Goal: Information Seeking & Learning: Find specific fact

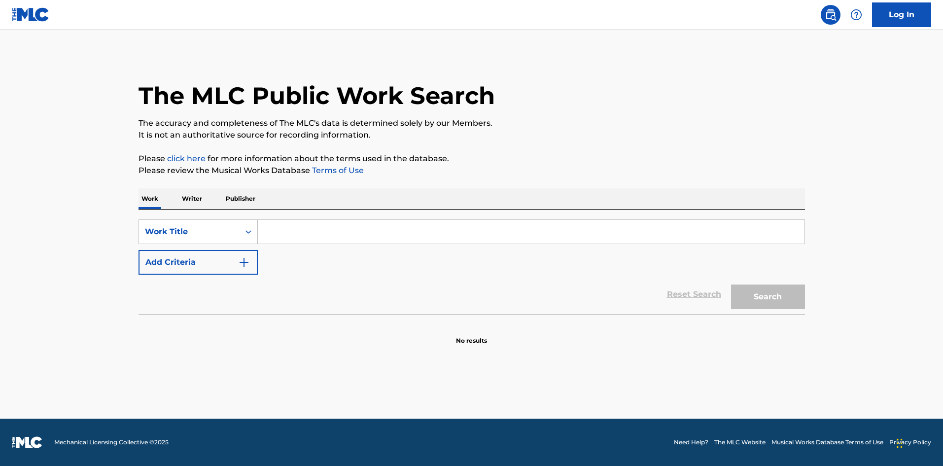
click at [295, 231] on input "Search Form" at bounding box center [531, 232] width 546 height 24
click at [254, 202] on p "Publisher" at bounding box center [240, 198] width 35 height 21
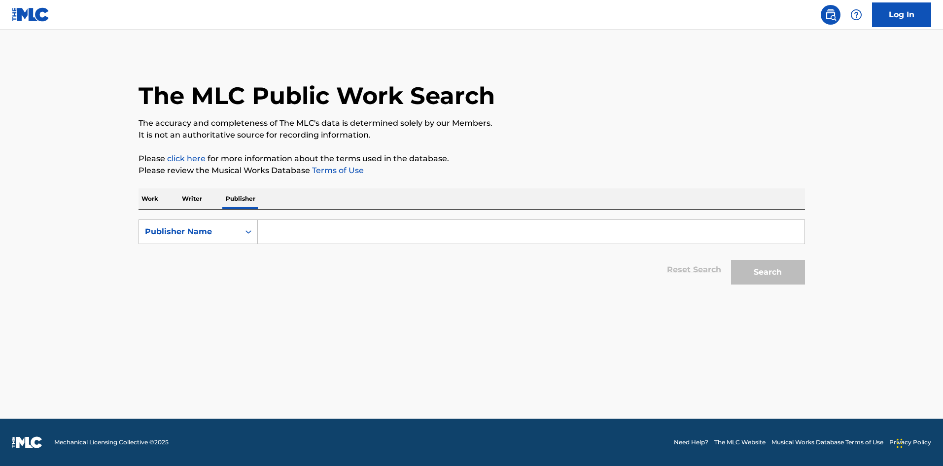
click at [159, 204] on p "Work" at bounding box center [149, 198] width 23 height 21
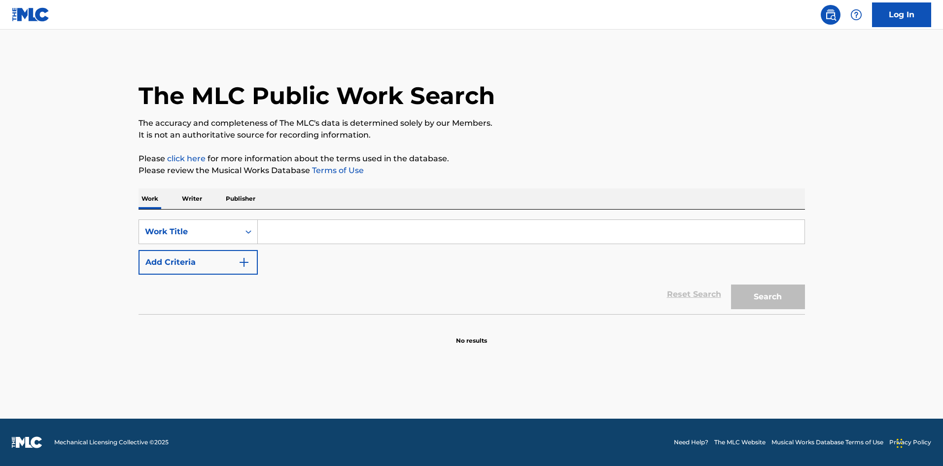
click at [307, 231] on input "Search Form" at bounding box center [531, 232] width 546 height 24
type input "anathema"
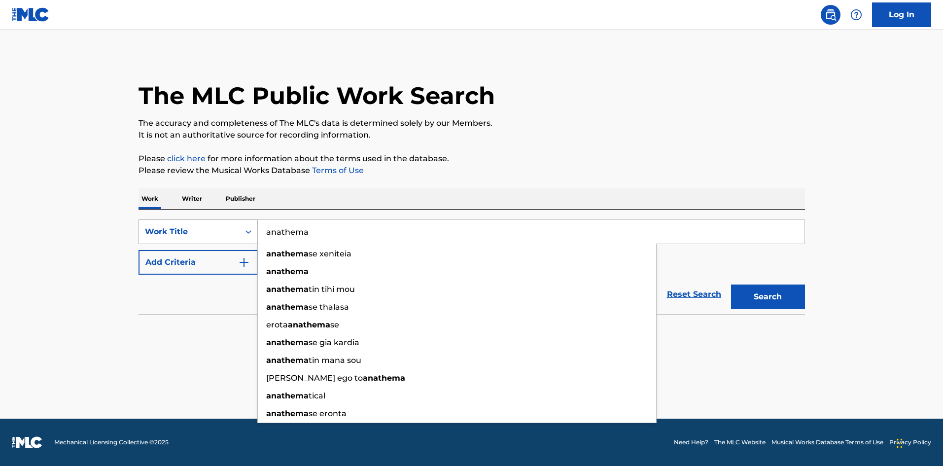
drag, startPoint x: 330, startPoint y: 235, endPoint x: 203, endPoint y: 226, distance: 128.0
click at [203, 226] on div "SearchWithCriteria9820e455-80ef-4325-8459-c07a0ab3702c Work Title anathema anat…" at bounding box center [471, 231] width 666 height 25
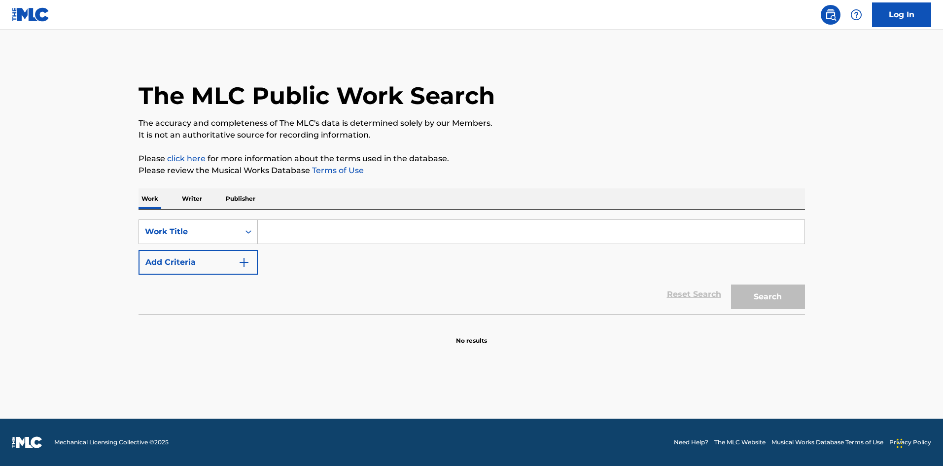
click at [201, 198] on p "Writer" at bounding box center [192, 198] width 26 height 21
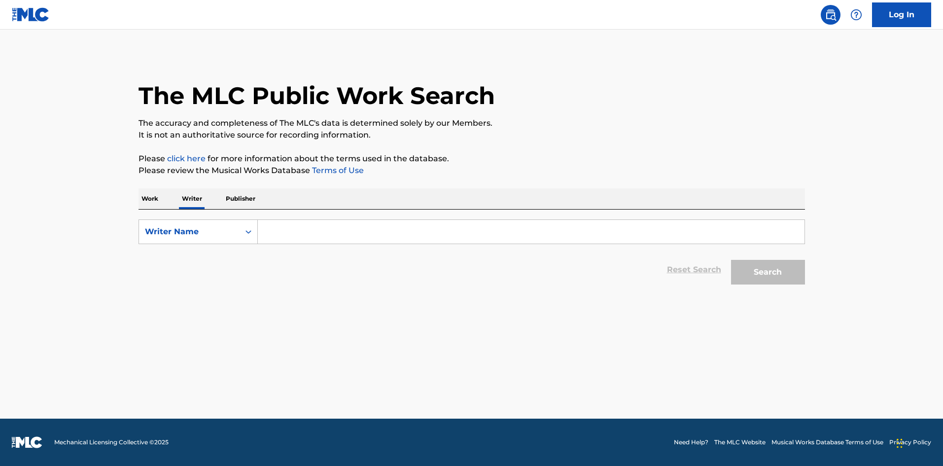
click at [321, 233] on input "Search Form" at bounding box center [531, 232] width 546 height 24
paste input "anathema"
type input "anathema"
click at [731, 260] on button "Search" at bounding box center [768, 272] width 74 height 25
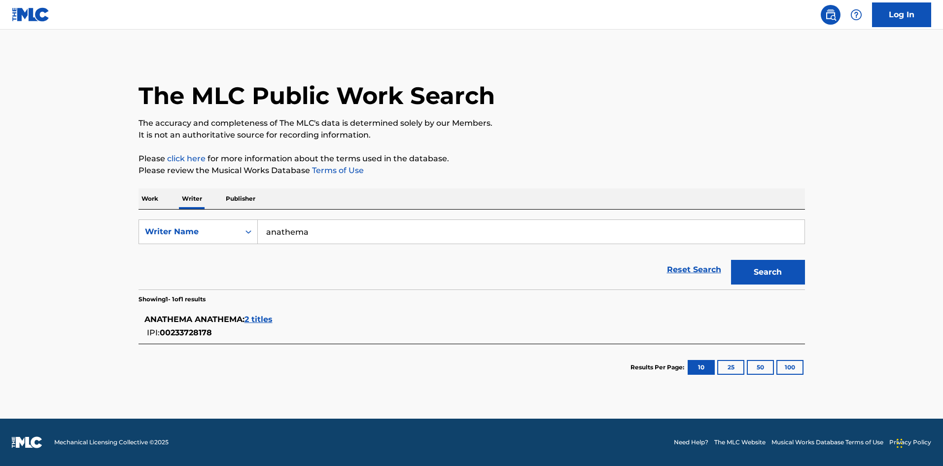
click at [306, 342] on div "ANATHEMA ANATHEMA : 2 titles IPI: 00233728178" at bounding box center [471, 325] width 666 height 35
click at [313, 328] on div "ANATHEMA ANATHEMA : 2 titles IPI: 00233728178" at bounding box center [458, 325] width 629 height 25
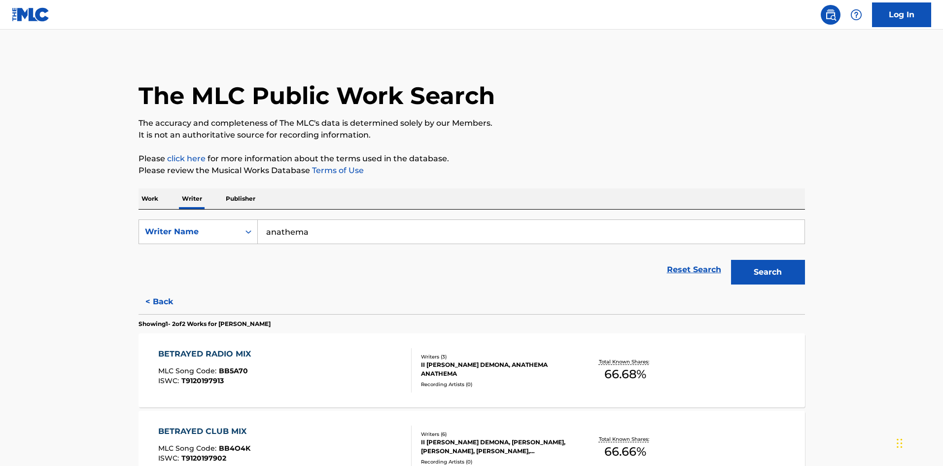
click at [248, 201] on p "Publisher" at bounding box center [240, 198] width 35 height 21
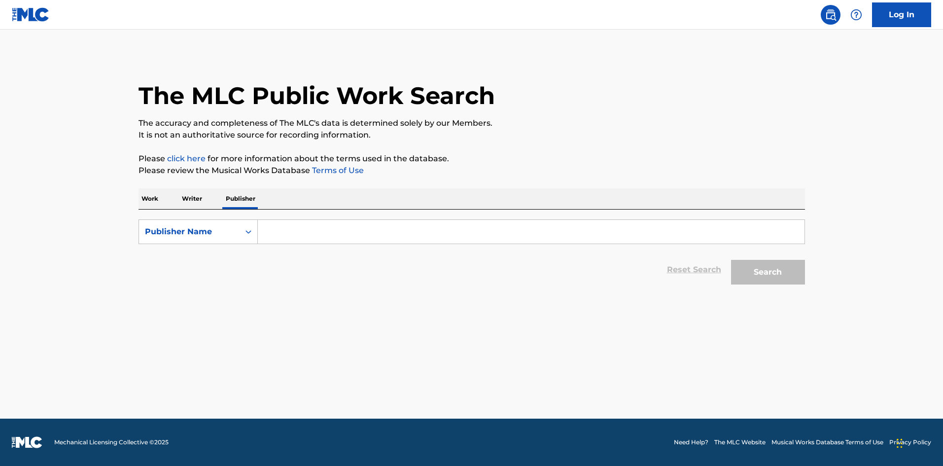
click at [313, 237] on input "Search Form" at bounding box center [531, 232] width 546 height 24
paste input "anathema"
type input "anathema"
click at [731, 260] on button "Search" at bounding box center [768, 272] width 74 height 25
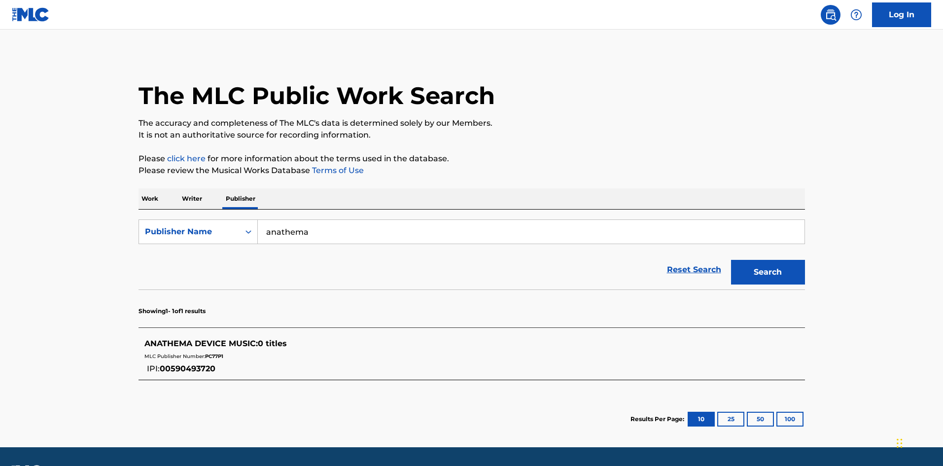
click at [164, 194] on div "Work Writer Publisher" at bounding box center [471, 198] width 666 height 21
drag, startPoint x: 167, startPoint y: 195, endPoint x: 161, endPoint y: 196, distance: 6.1
click at [165, 195] on div "Work Writer Publisher" at bounding box center [471, 198] width 666 height 21
click at [161, 196] on p "Work" at bounding box center [149, 198] width 23 height 21
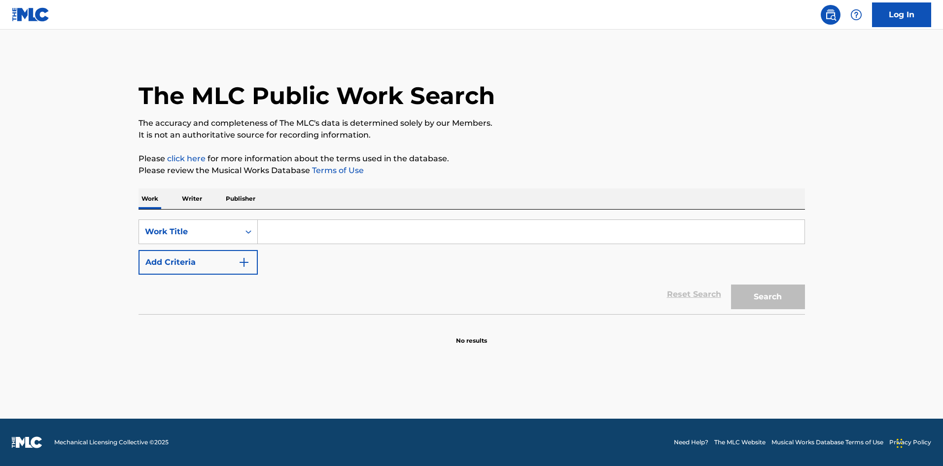
click at [334, 235] on input "Search Form" at bounding box center [531, 232] width 546 height 24
type input "l"
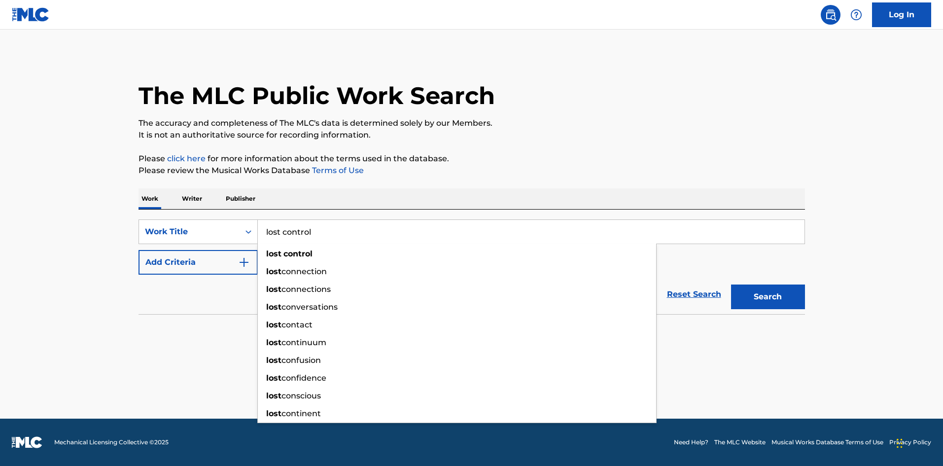
type input "lost control"
click at [731, 284] on button "Search" at bounding box center [768, 296] width 74 height 25
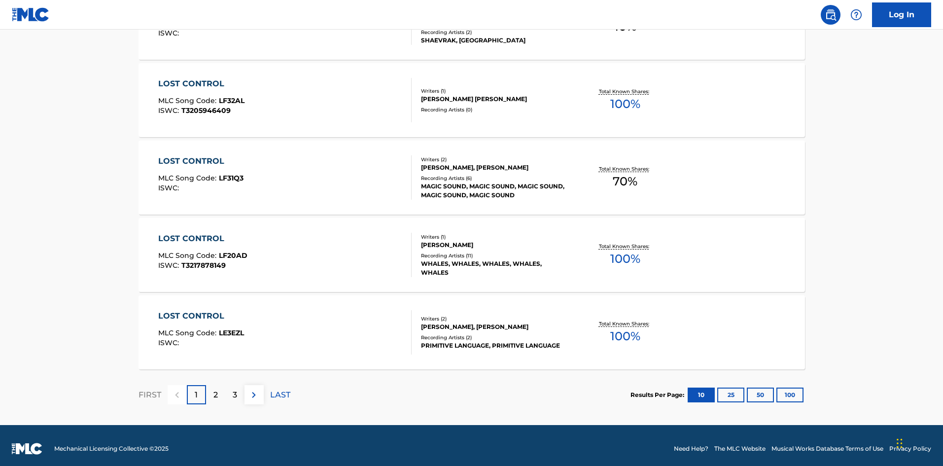
scroll to position [741, 0]
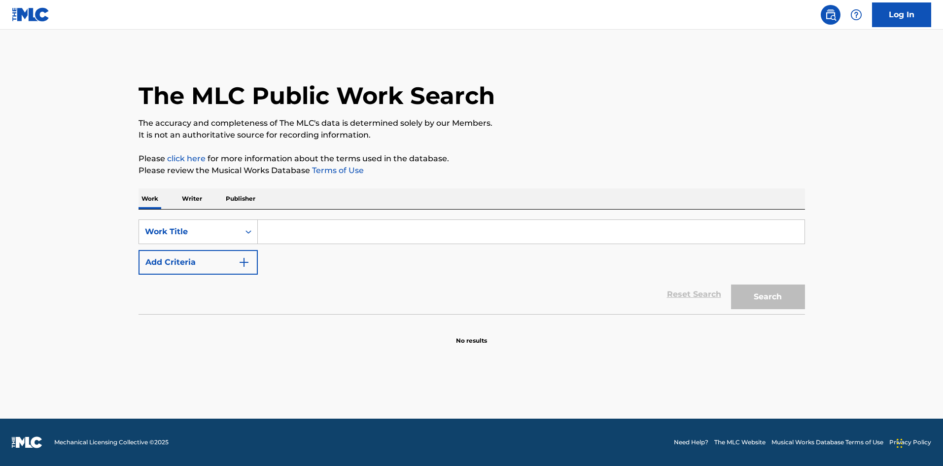
click at [193, 202] on p "Writer" at bounding box center [192, 198] width 26 height 21
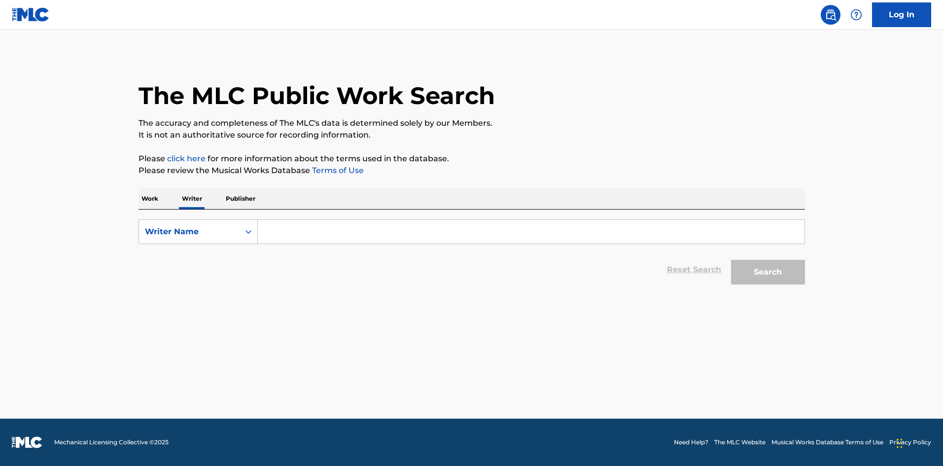
click at [150, 200] on p "Work" at bounding box center [149, 198] width 23 height 21
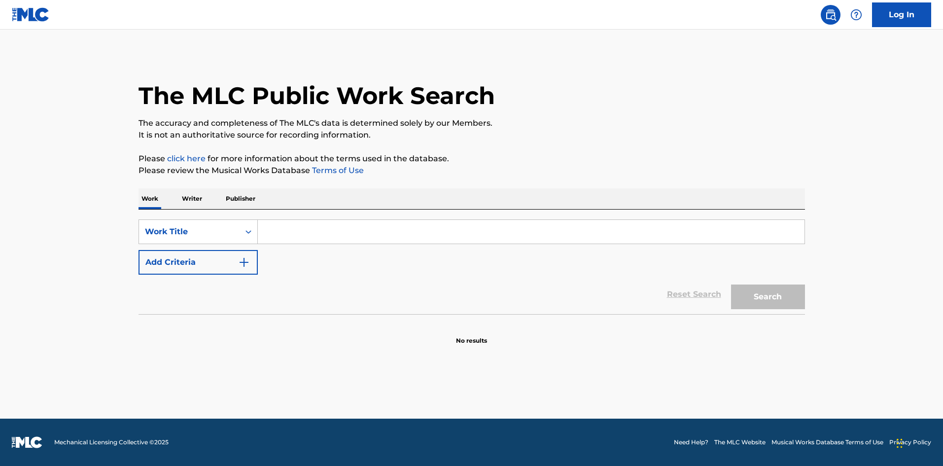
click at [188, 202] on p "Writer" at bounding box center [192, 198] width 26 height 21
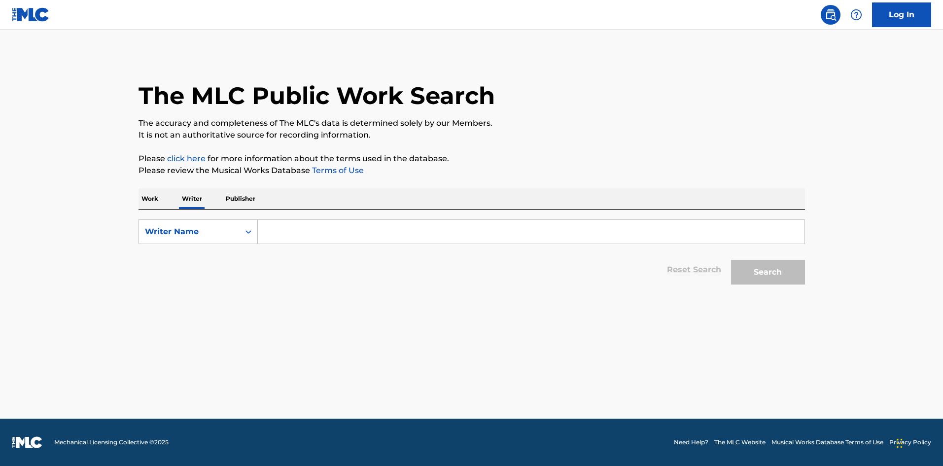
click at [145, 199] on p "Work" at bounding box center [149, 198] width 23 height 21
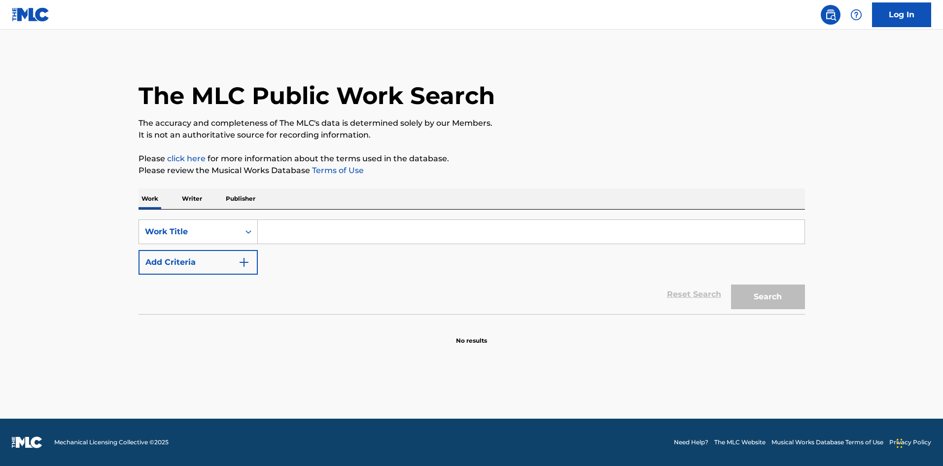
click at [300, 220] on input "Search Form" at bounding box center [531, 232] width 546 height 24
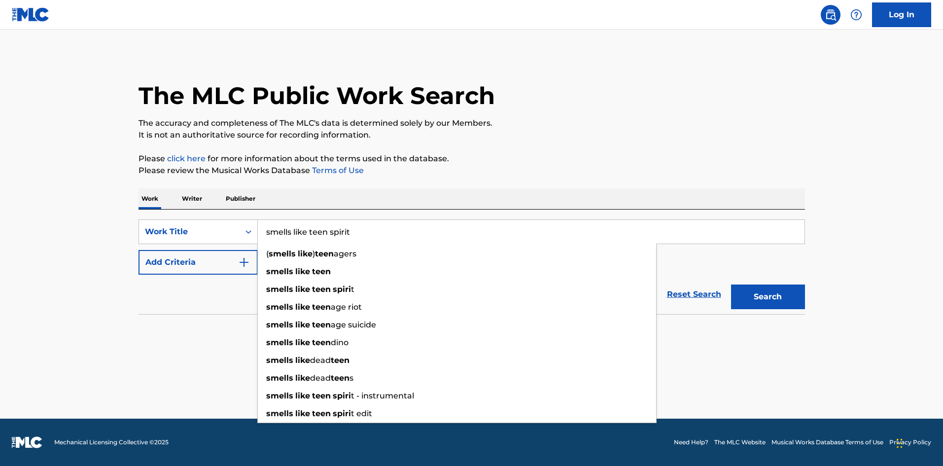
type input "smells like teen spirit"
click at [731, 284] on button "Search" at bounding box center [768, 296] width 74 height 25
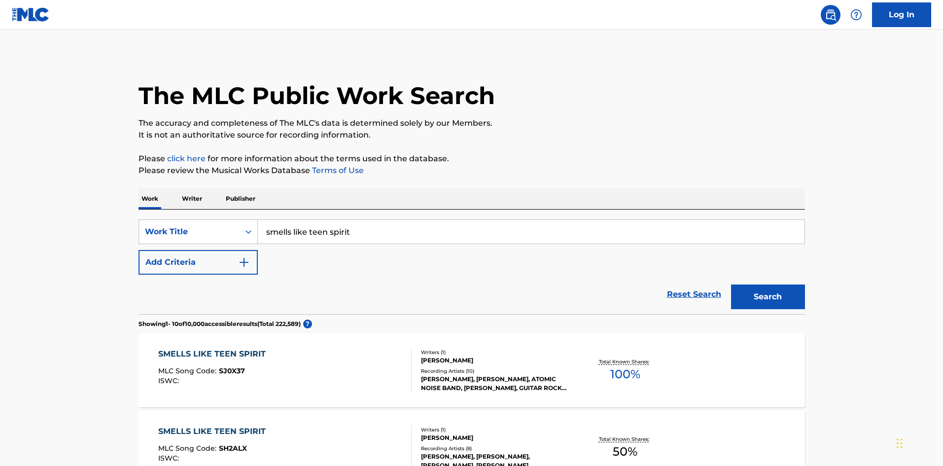
scroll to position [148, 0]
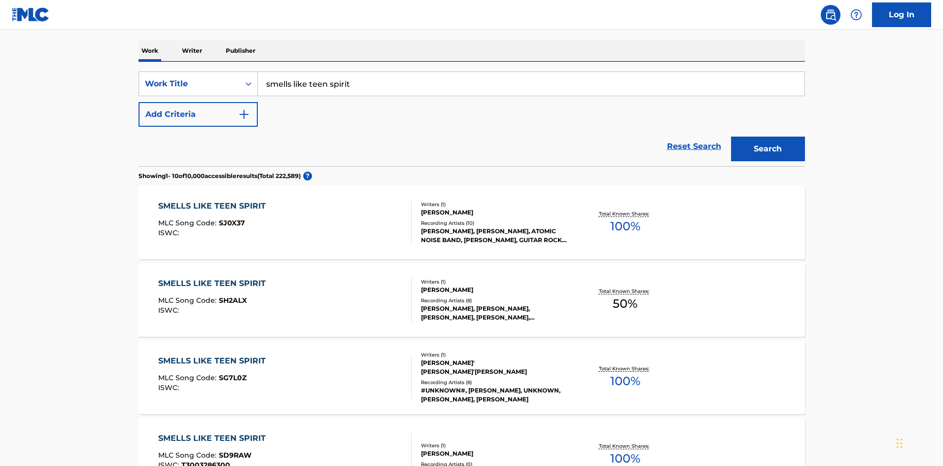
click at [242, 202] on div "SMELLS LIKE TEEN SPIRIT" at bounding box center [214, 206] width 112 height 12
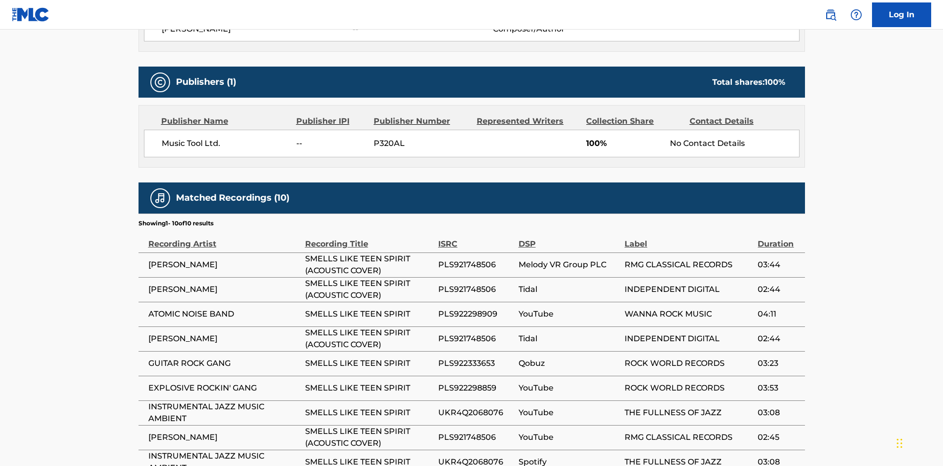
scroll to position [489, 0]
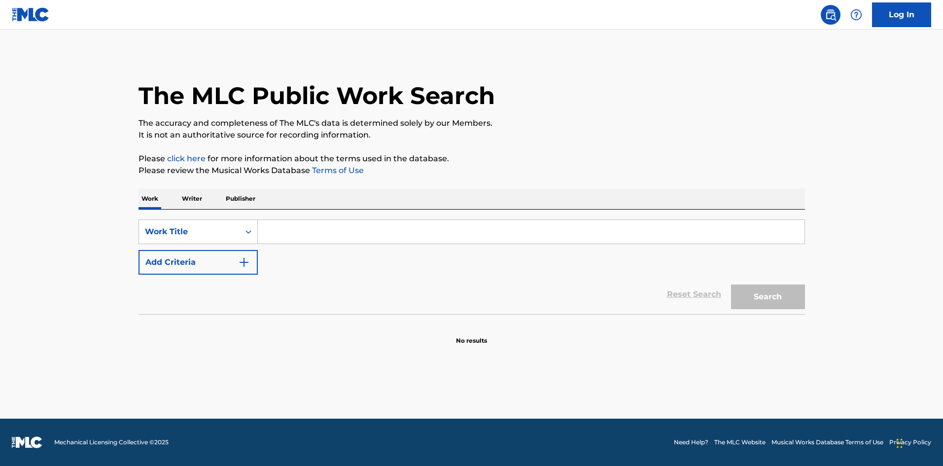
click at [293, 223] on input "Search Form" at bounding box center [531, 232] width 546 height 24
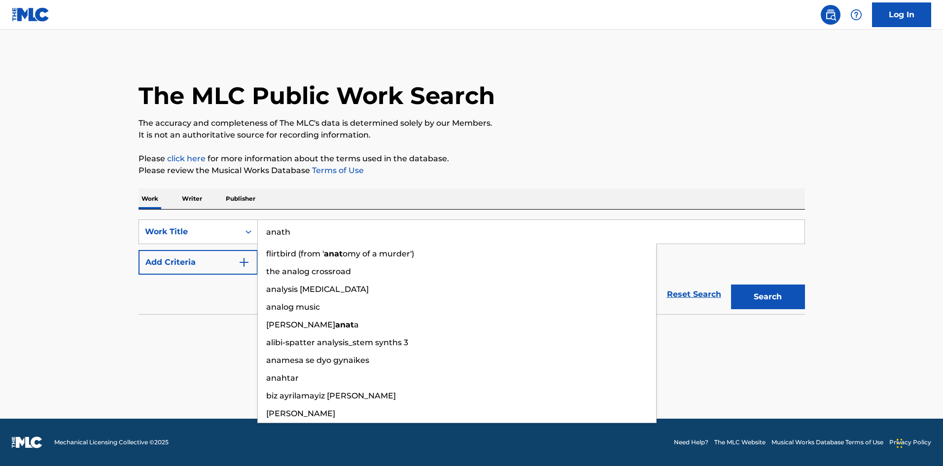
type input "anathe"
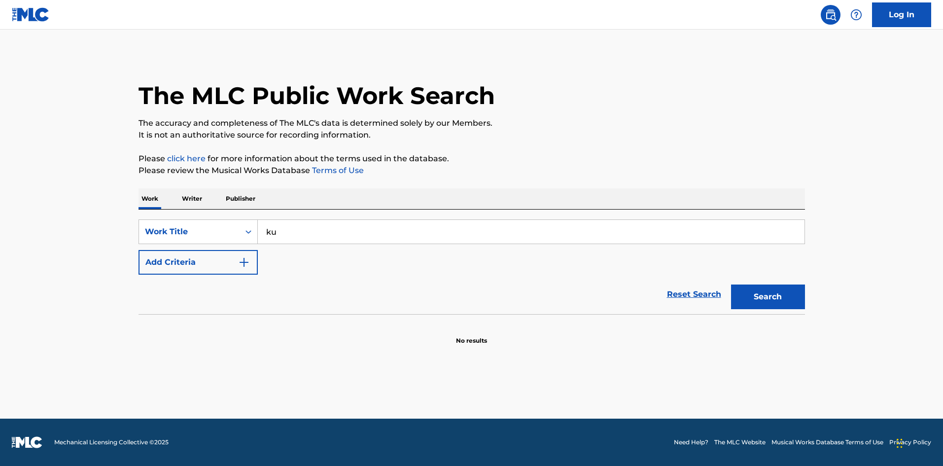
type input "k"
type input "v"
type input "kvrt in space"
click at [731, 284] on button "Search" at bounding box center [768, 296] width 74 height 25
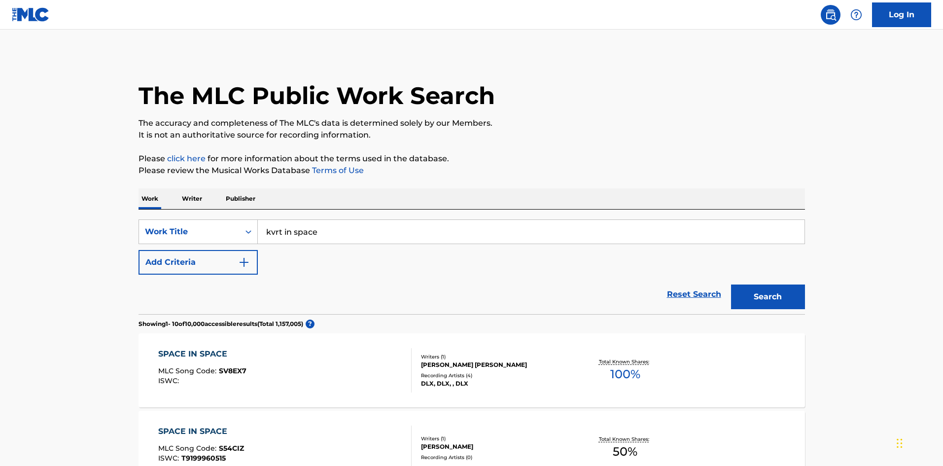
drag, startPoint x: 274, startPoint y: 226, endPoint x: 137, endPoint y: 206, distance: 138.8
click at [192, 197] on p "Writer" at bounding box center [192, 198] width 26 height 21
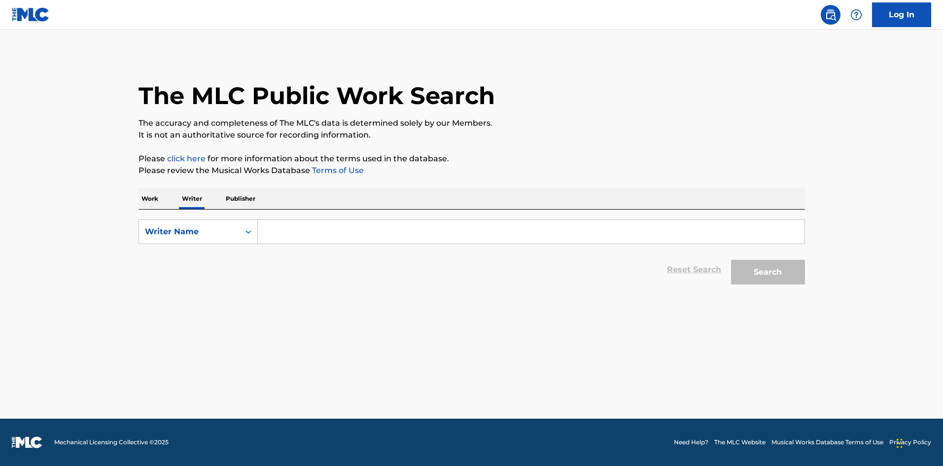
click at [290, 248] on form "SearchWithCriteriaecfc32fb-9f8b-4b5b-b179-2a53c860a923 Writer Name Reset Search…" at bounding box center [471, 254] width 666 height 70
click at [299, 235] on input "Search Form" at bounding box center [531, 232] width 546 height 24
type input "nirvana"
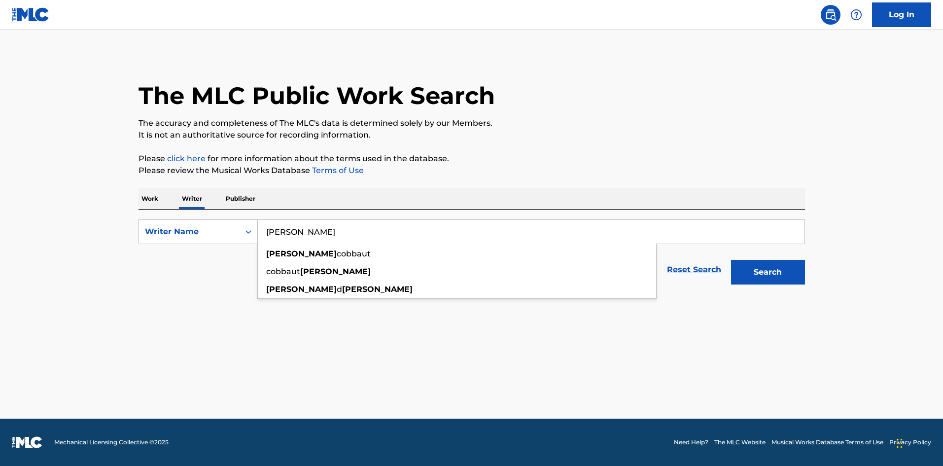
type input "kurt cobain"
click at [731, 260] on button "Search" at bounding box center [768, 272] width 74 height 25
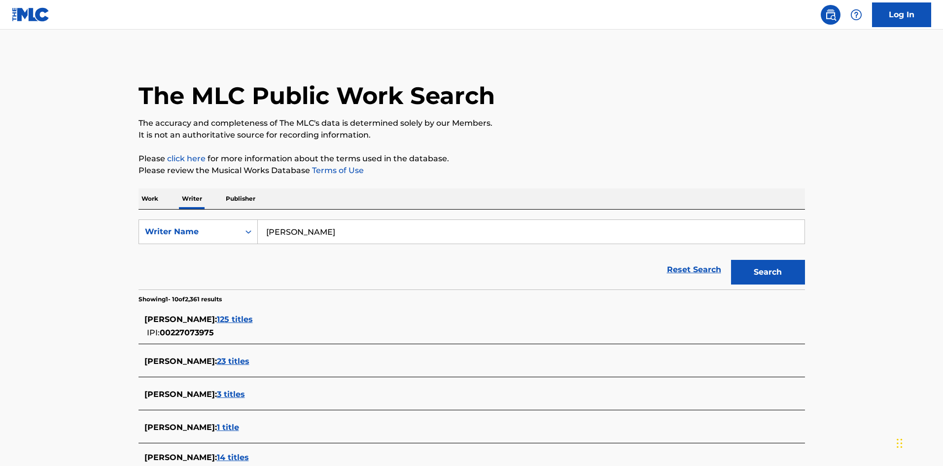
click at [233, 321] on span "125 titles" at bounding box center [235, 318] width 36 height 9
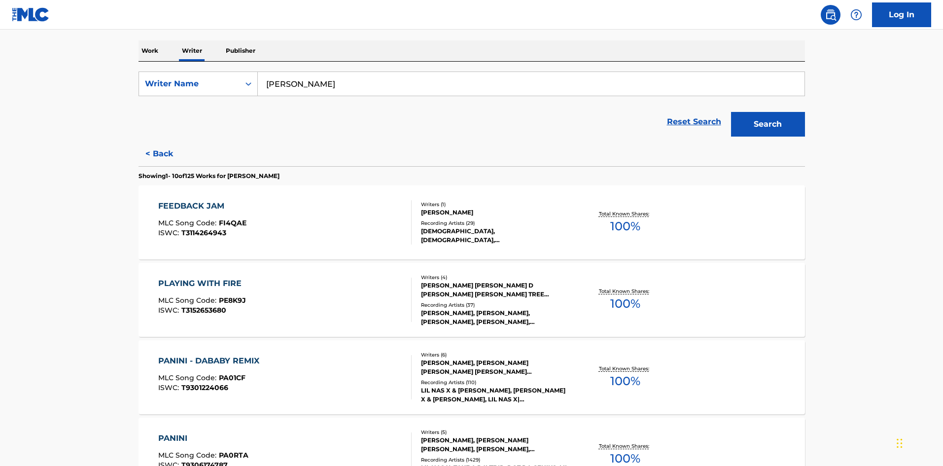
scroll to position [296, 0]
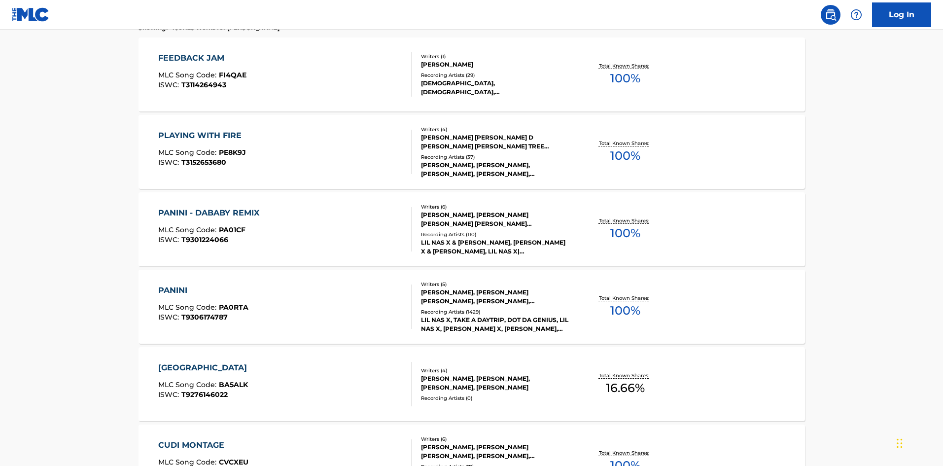
click at [170, 297] on div "PANINI MLC Song Code : PA0RTA ISWC : T9306174787" at bounding box center [203, 306] width 90 height 44
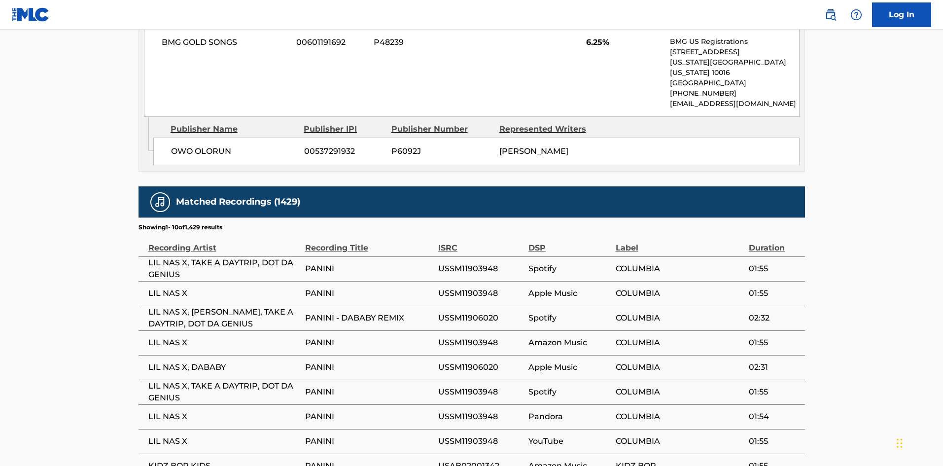
scroll to position [1281, 0]
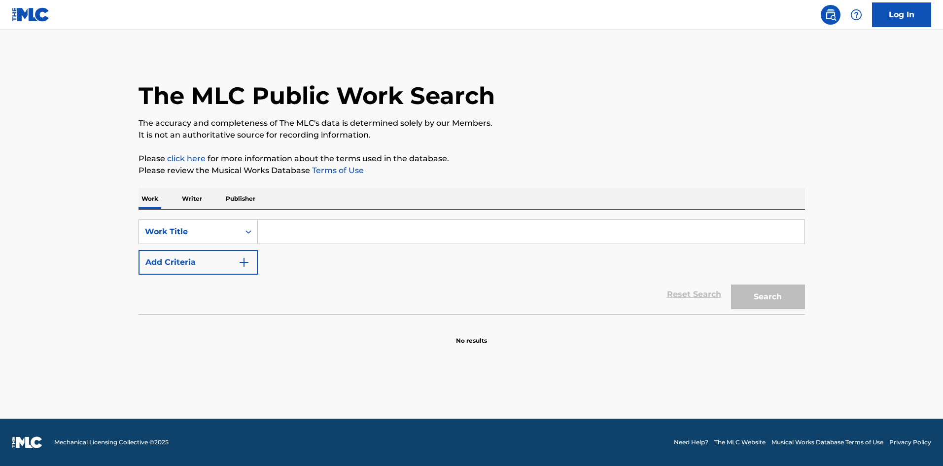
click at [280, 241] on input "Search Form" at bounding box center [531, 232] width 546 height 24
click at [305, 231] on input "Search Form" at bounding box center [531, 232] width 546 height 24
type input "m"
type input "amcik"
click at [302, 233] on input "Search Form" at bounding box center [531, 232] width 546 height 24
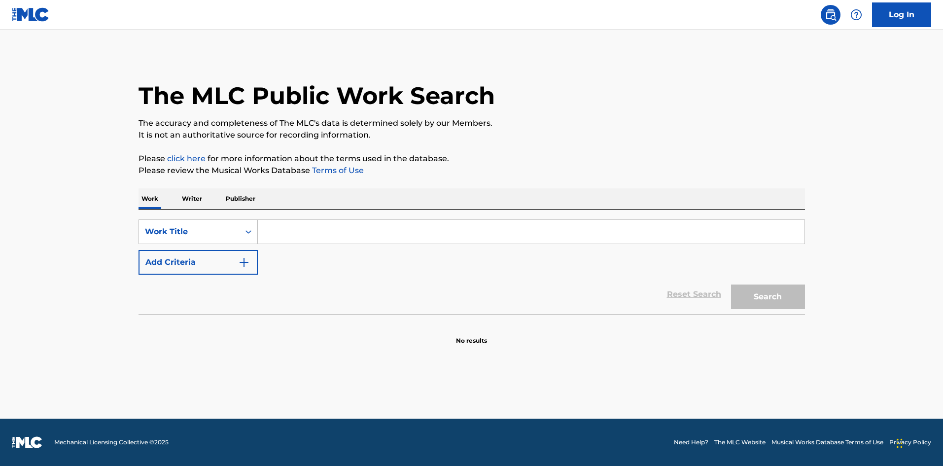
click at [302, 234] on input "Search Form" at bounding box center [531, 232] width 546 height 24
type input "bittersweet symphony"
click at [764, 303] on button "Search" at bounding box center [768, 296] width 74 height 25
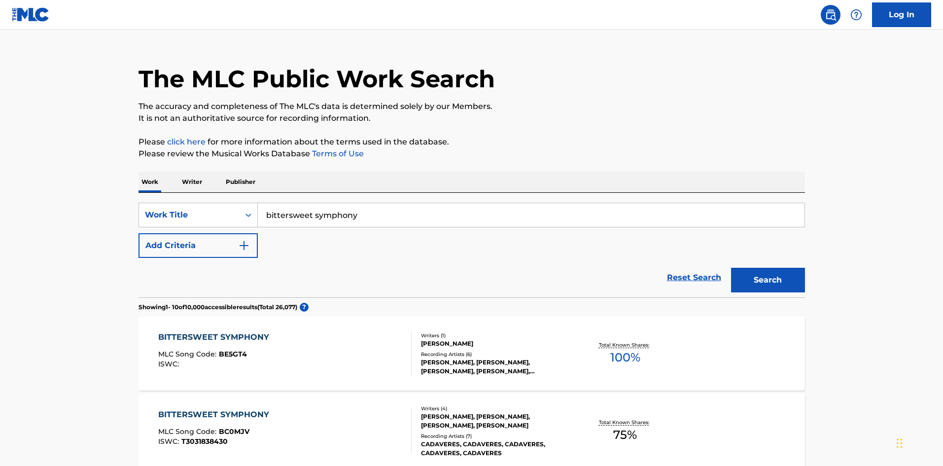
scroll to position [49, 0]
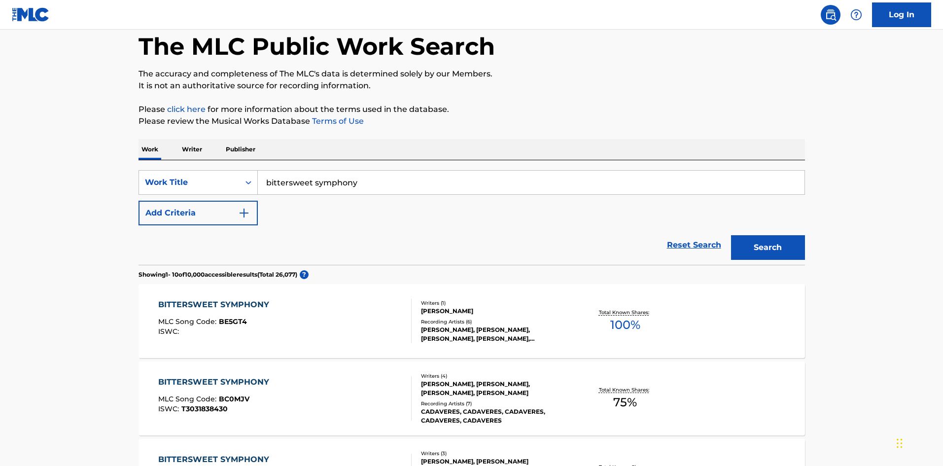
click at [249, 304] on div "BITTERSWEET SYMPHONY" at bounding box center [216, 305] width 116 height 12
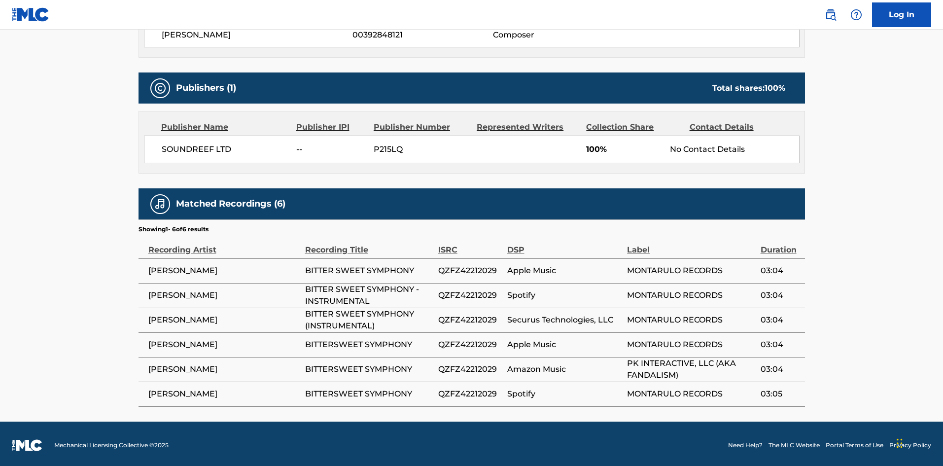
scroll to position [390, 0]
